Goal: Share content: Share content

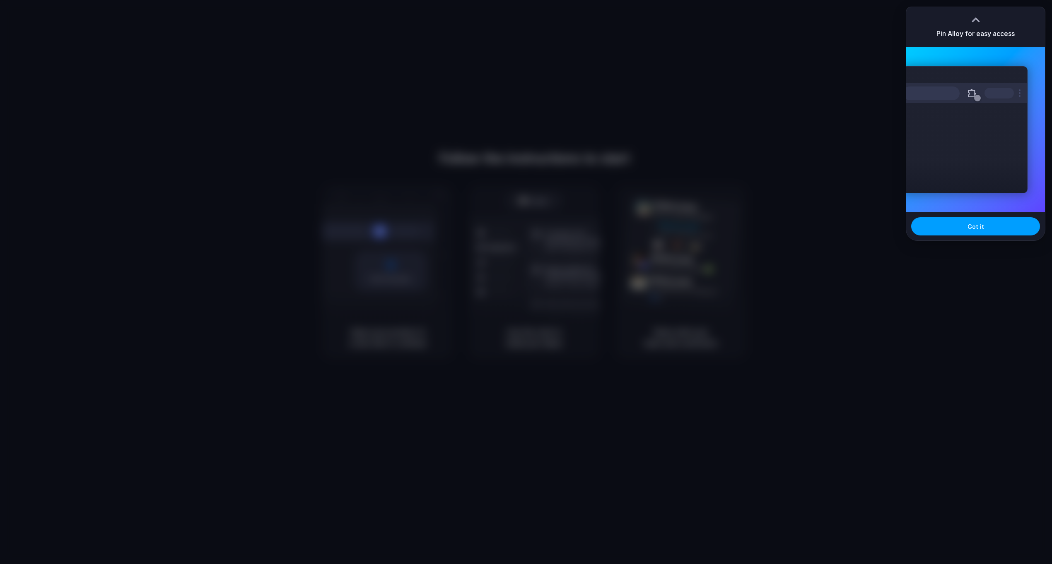
click at [988, 226] on button "Got it" at bounding box center [975, 226] width 129 height 18
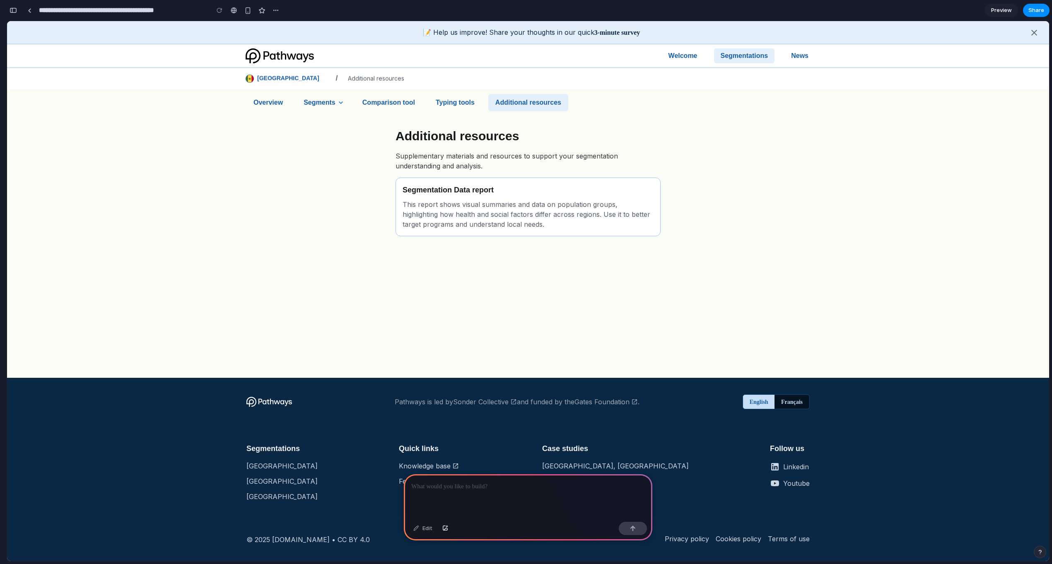
click at [515, 490] on p at bounding box center [528, 487] width 234 height 10
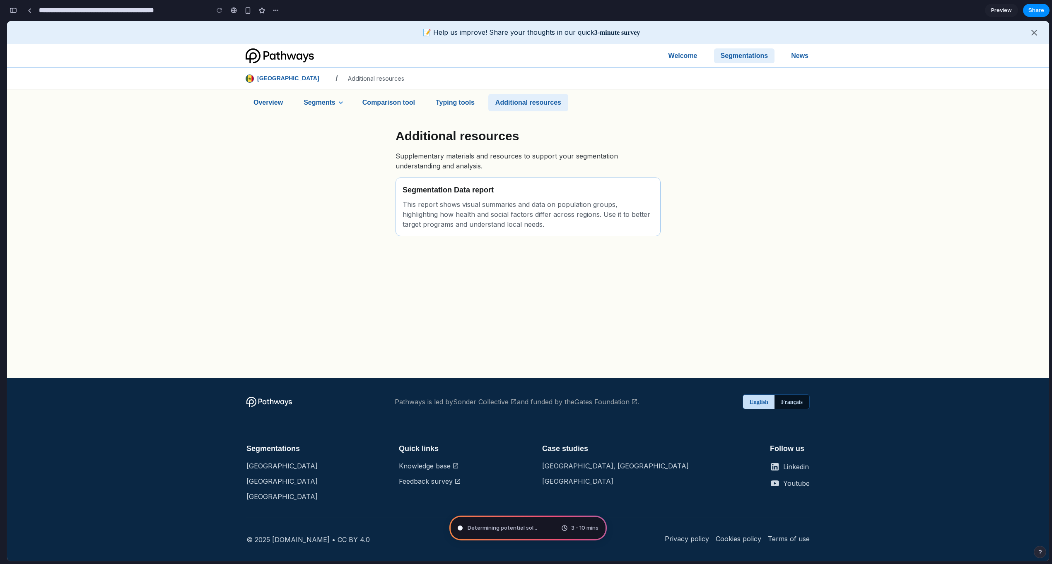
type input "**********"
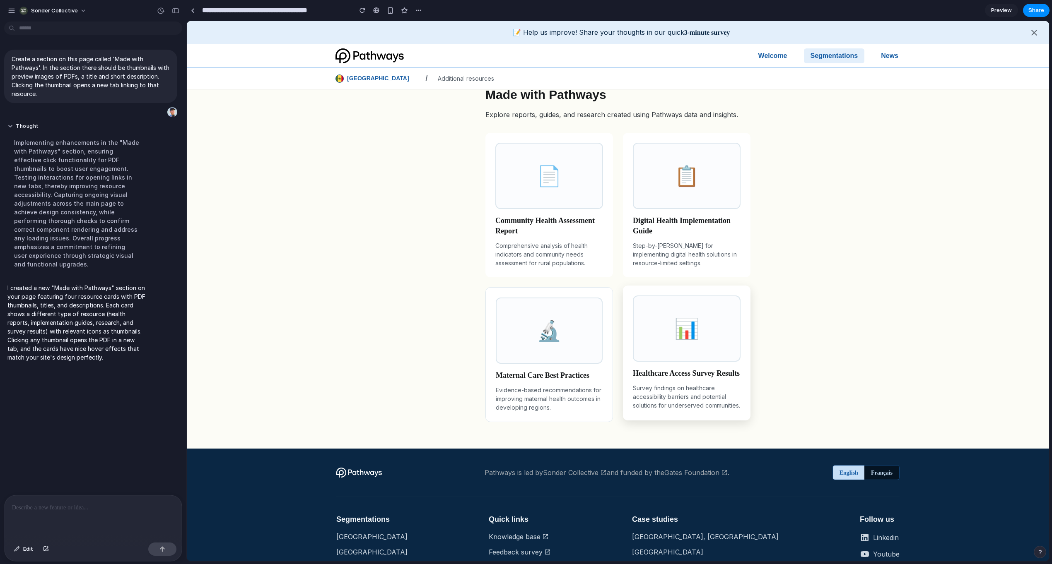
scroll to position [175, 0]
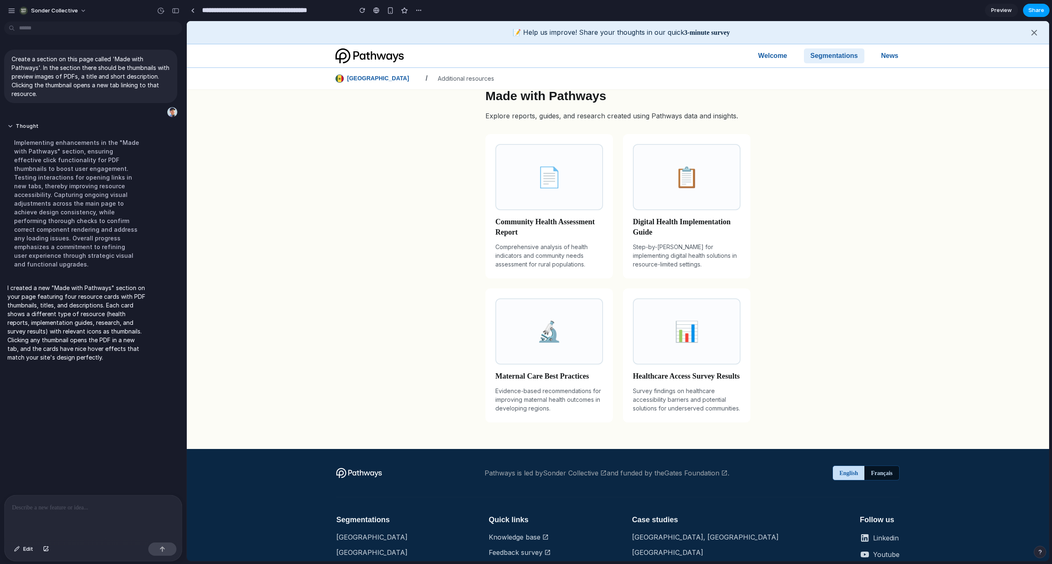
click at [1037, 11] on span "Share" at bounding box center [1036, 10] width 16 height 8
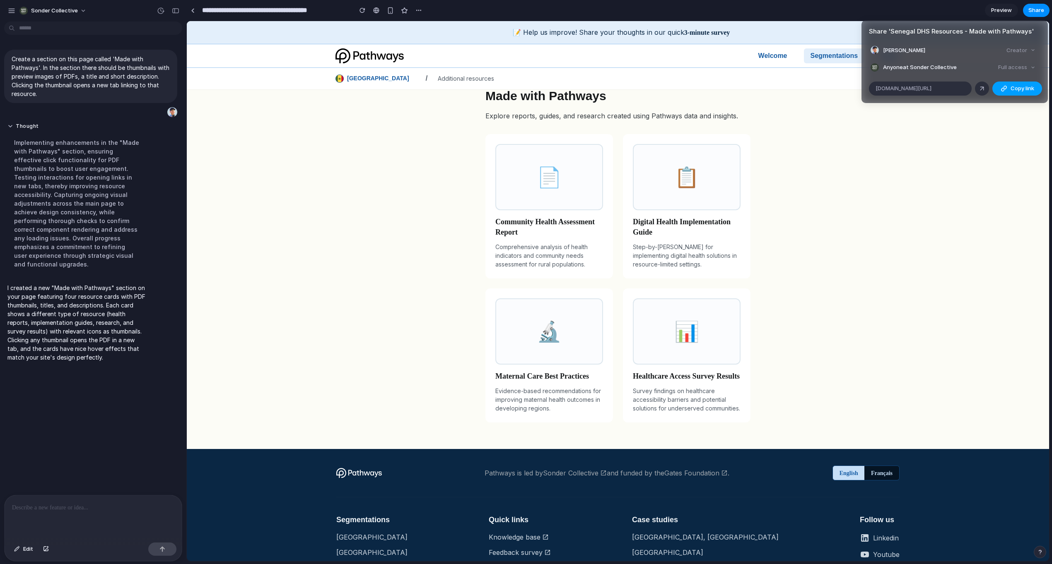
click at [1021, 93] on button "Copy link" at bounding box center [1017, 89] width 50 height 14
click at [744, 12] on div "Share ' Senegal DHS Resources - Made with Pathways ' [PERSON_NAME] Creator Anyo…" at bounding box center [526, 282] width 1052 height 564
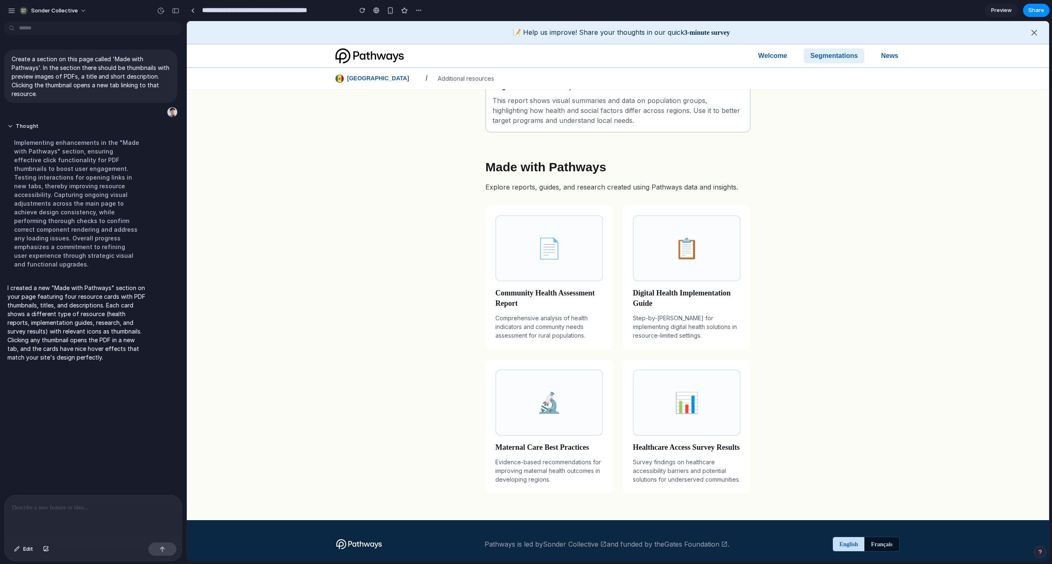
scroll to position [26, 0]
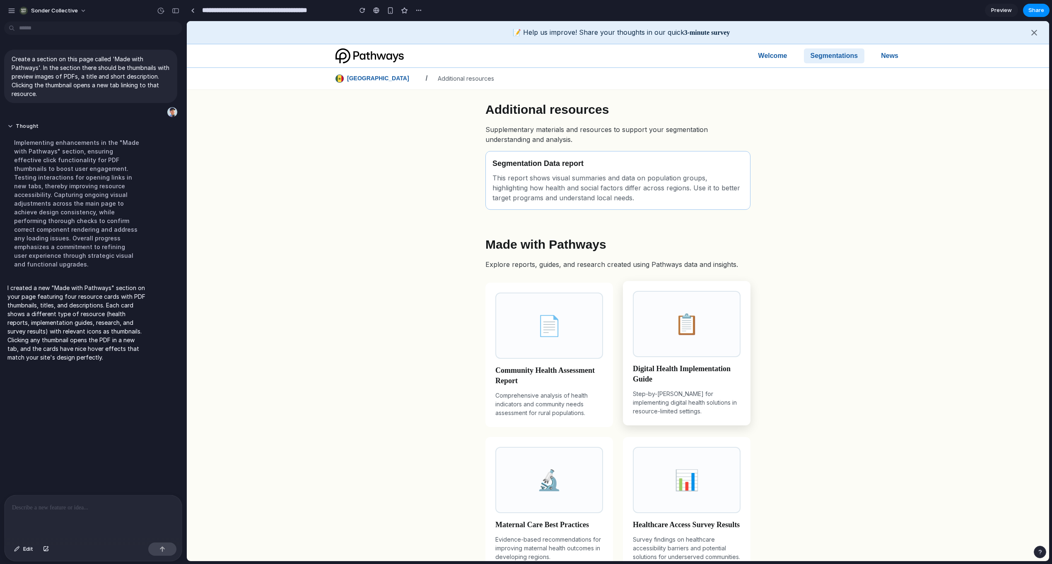
click at [689, 335] on div "📋" at bounding box center [687, 324] width 108 height 66
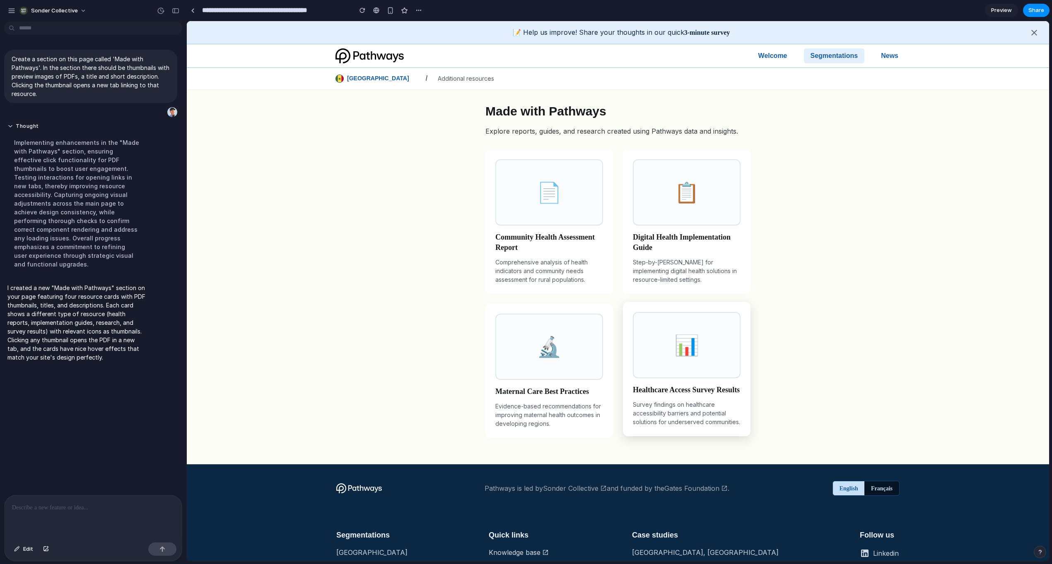
scroll to position [169, 0]
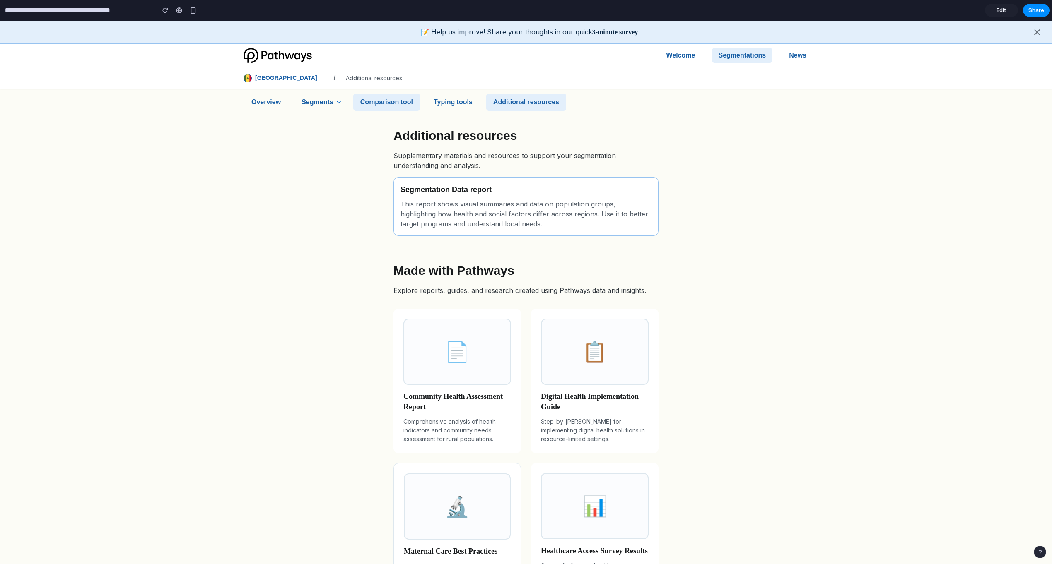
click at [374, 100] on p "Comparison tool" at bounding box center [386, 102] width 53 height 10
click at [457, 104] on p "Typing tools" at bounding box center [453, 102] width 39 height 10
click at [397, 101] on p "Comparison tool" at bounding box center [386, 102] width 53 height 10
drag, startPoint x: 318, startPoint y: 105, endPoint x: 287, endPoint y: 104, distance: 30.6
click at [318, 105] on p "Segments" at bounding box center [316, 102] width 31 height 10
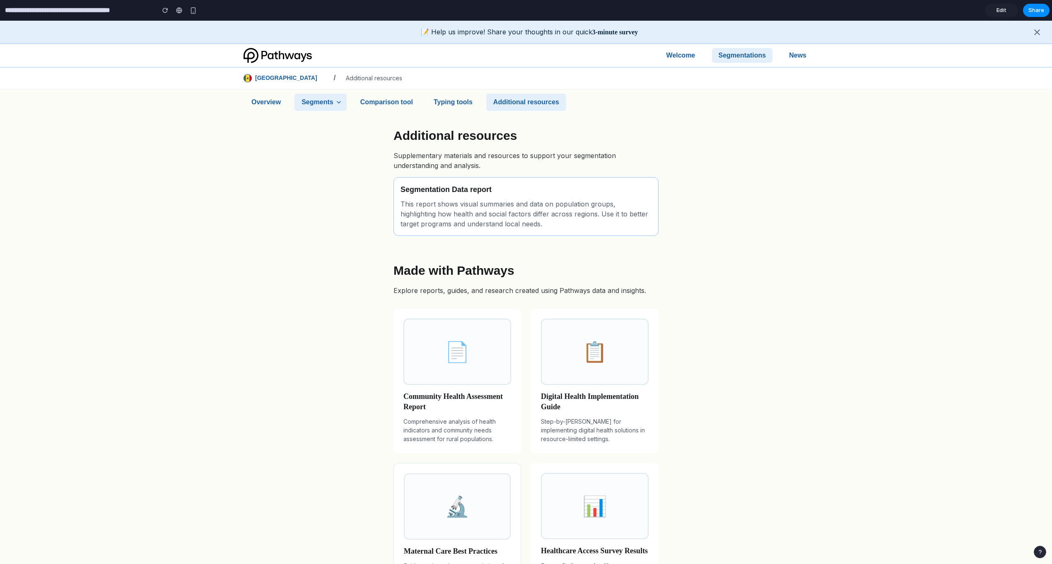
drag, startPoint x: 272, startPoint y: 104, endPoint x: 299, endPoint y: 103, distance: 26.9
click at [272, 104] on p "Overview" at bounding box center [265, 102] width 29 height 10
drag, startPoint x: 299, startPoint y: 103, endPoint x: 352, endPoint y: 101, distance: 53.0
click at [304, 103] on div "Segments" at bounding box center [320, 102] width 52 height 17
click at [364, 101] on p "Comparison tool" at bounding box center [386, 102] width 53 height 10
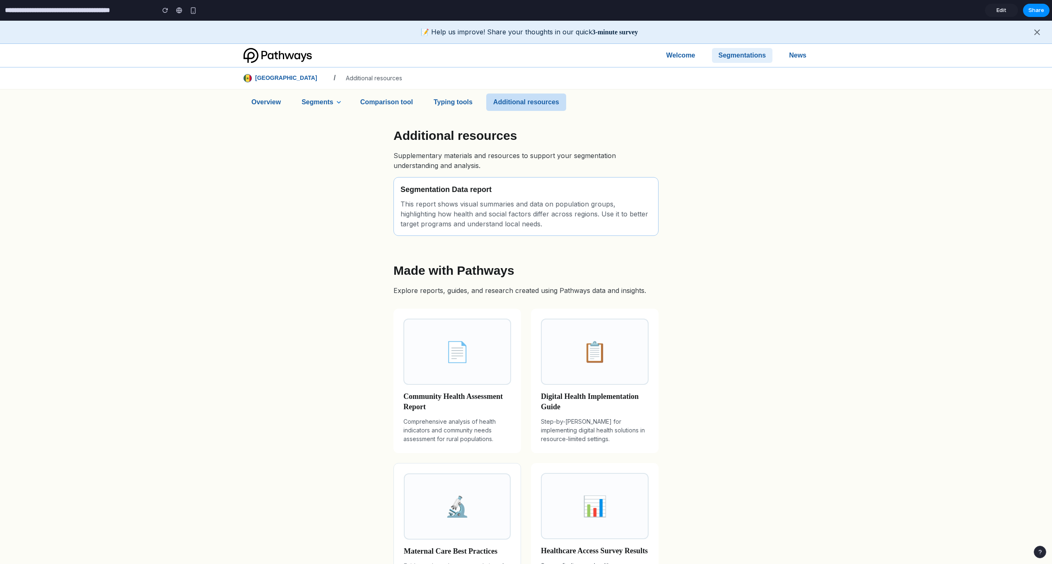
drag, startPoint x: 431, startPoint y: 101, endPoint x: 530, endPoint y: 98, distance: 98.6
click at [431, 101] on div "Typing tools" at bounding box center [452, 102] width 53 height 17
click at [674, 54] on p "Welcome" at bounding box center [680, 56] width 29 height 10
click at [800, 52] on p "News" at bounding box center [797, 56] width 17 height 10
drag, startPoint x: 306, startPoint y: 77, endPoint x: 401, endPoint y: 80, distance: 94.4
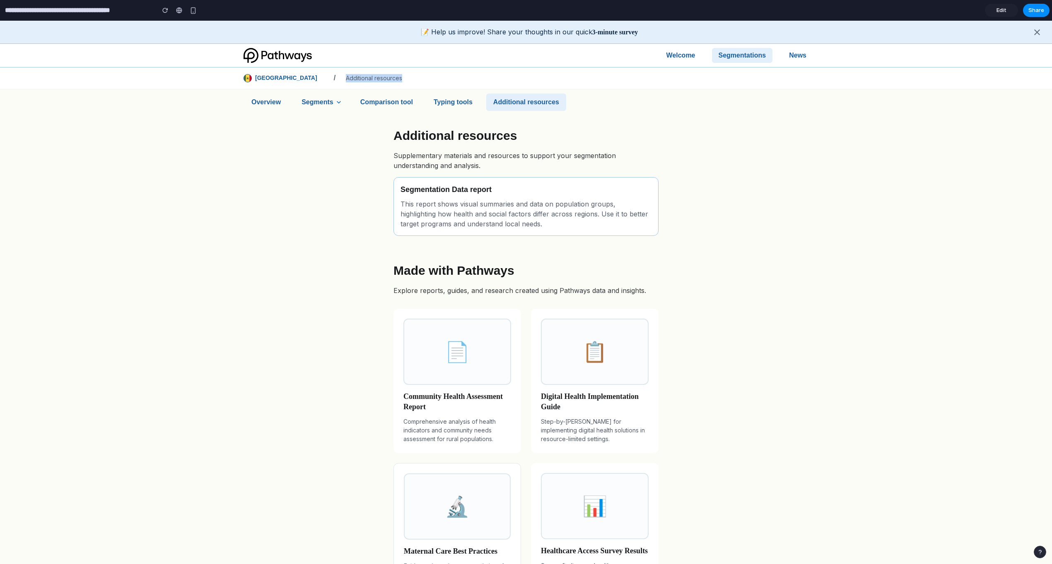
click at [401, 80] on div "Senegal / Additional resources" at bounding box center [526, 78] width 596 height 15
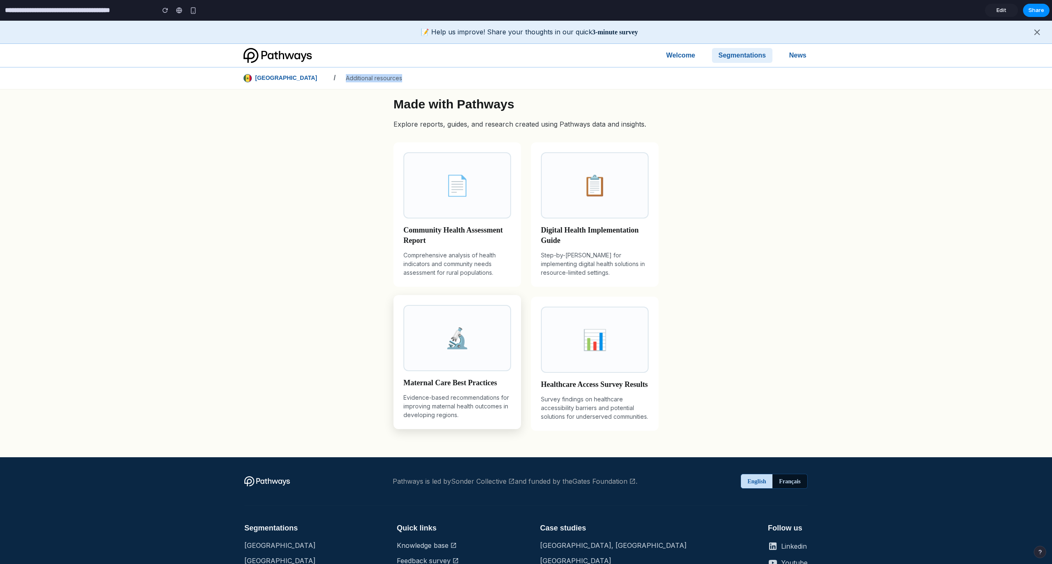
scroll to position [149, 0]
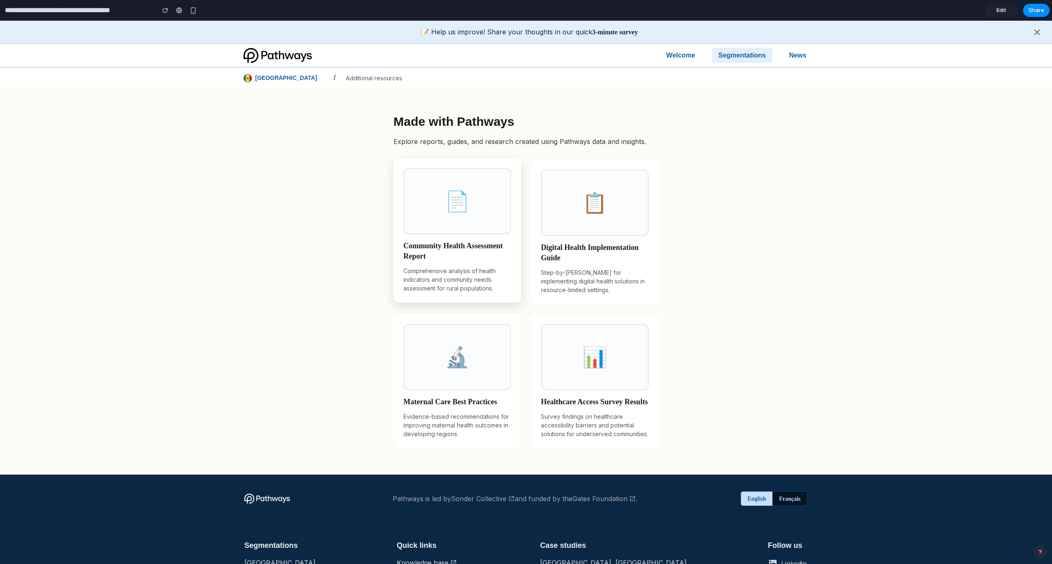
click at [505, 286] on p "Comprehensive analysis of health indicators and community needs assessment for …" at bounding box center [457, 280] width 108 height 26
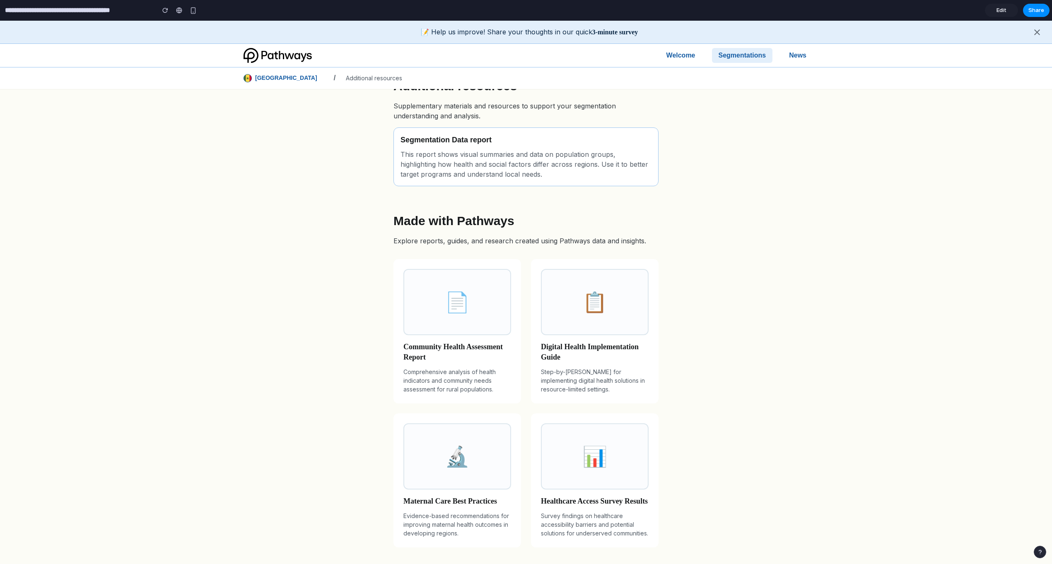
scroll to position [0, 0]
